Goal: Task Accomplishment & Management: Complete application form

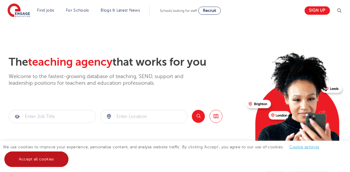
click at [37, 158] on link "Accept all cookies" at bounding box center [36, 160] width 64 height 16
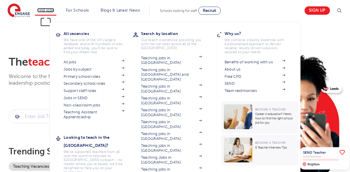
click at [48, 10] on link "Find jobs" at bounding box center [45, 10] width 17 height 4
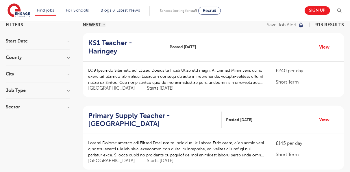
scroll to position [3, 0]
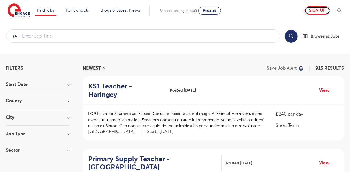
click at [320, 11] on link "Sign up" at bounding box center [317, 10] width 25 height 8
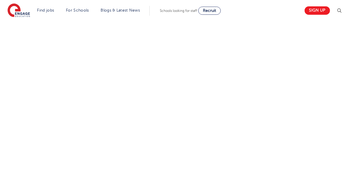
scroll to position [429, 0]
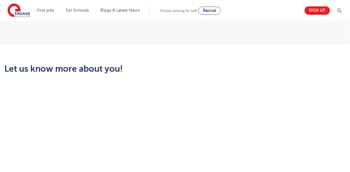
scroll to position [0, 0]
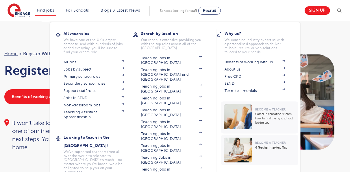
click at [52, 7] on li "Find jobs All vacancies We have one of the UK's largest database. and with hund…" at bounding box center [46, 11] width 22 height 10
click at [76, 76] on link "Primary school roles" at bounding box center [94, 76] width 61 height 5
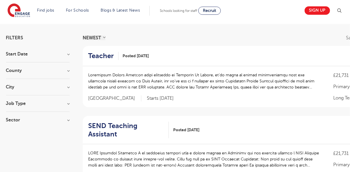
scroll to position [46, 0]
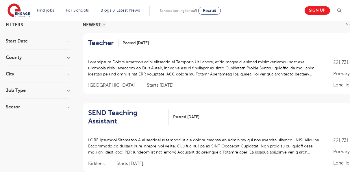
click at [68, 42] on h3 "Start Date" at bounding box center [38, 41] width 64 height 5
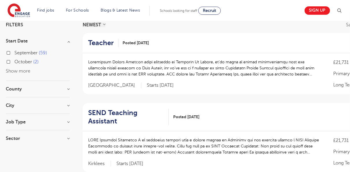
click at [29, 61] on span "October" at bounding box center [24, 61] width 18 height 5
click at [19, 61] on input "October 2" at bounding box center [17, 61] width 4 height 4
checkbox input "true"
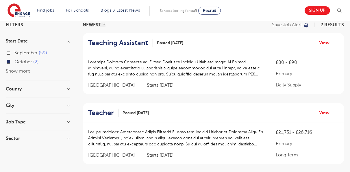
click at [70, 88] on div "Filters Start Date September 59 October 2 Show more County East Sussex 1 West S…" at bounding box center [175, 122] width 347 height 198
click at [69, 88] on h3 "County" at bounding box center [38, 89] width 64 height 5
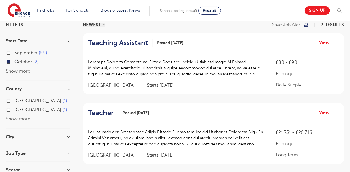
click at [69, 137] on h3 "City" at bounding box center [38, 137] width 64 height 5
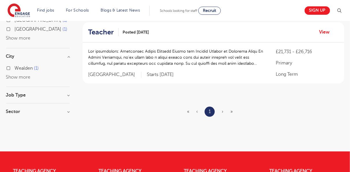
scroll to position [127, 0]
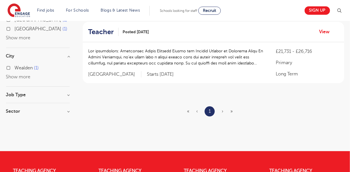
click at [69, 95] on h3 "Job Type" at bounding box center [38, 95] width 64 height 5
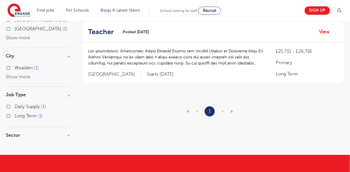
click at [67, 135] on h3 "Sector" at bounding box center [38, 135] width 64 height 5
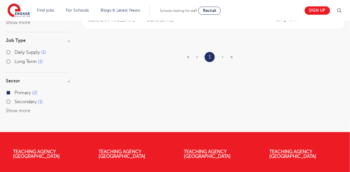
scroll to position [185, 0]
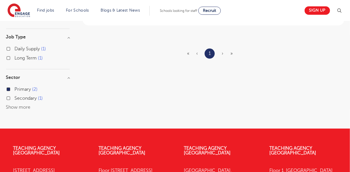
click at [350, 14] on html "Find jobs All vacancies We have one of the UK's largest database. and with hund…" at bounding box center [175, 49] width 350 height 469
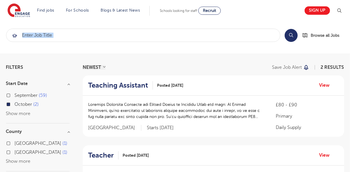
scroll to position [0, 0]
